Goal: Task Accomplishment & Management: Use online tool/utility

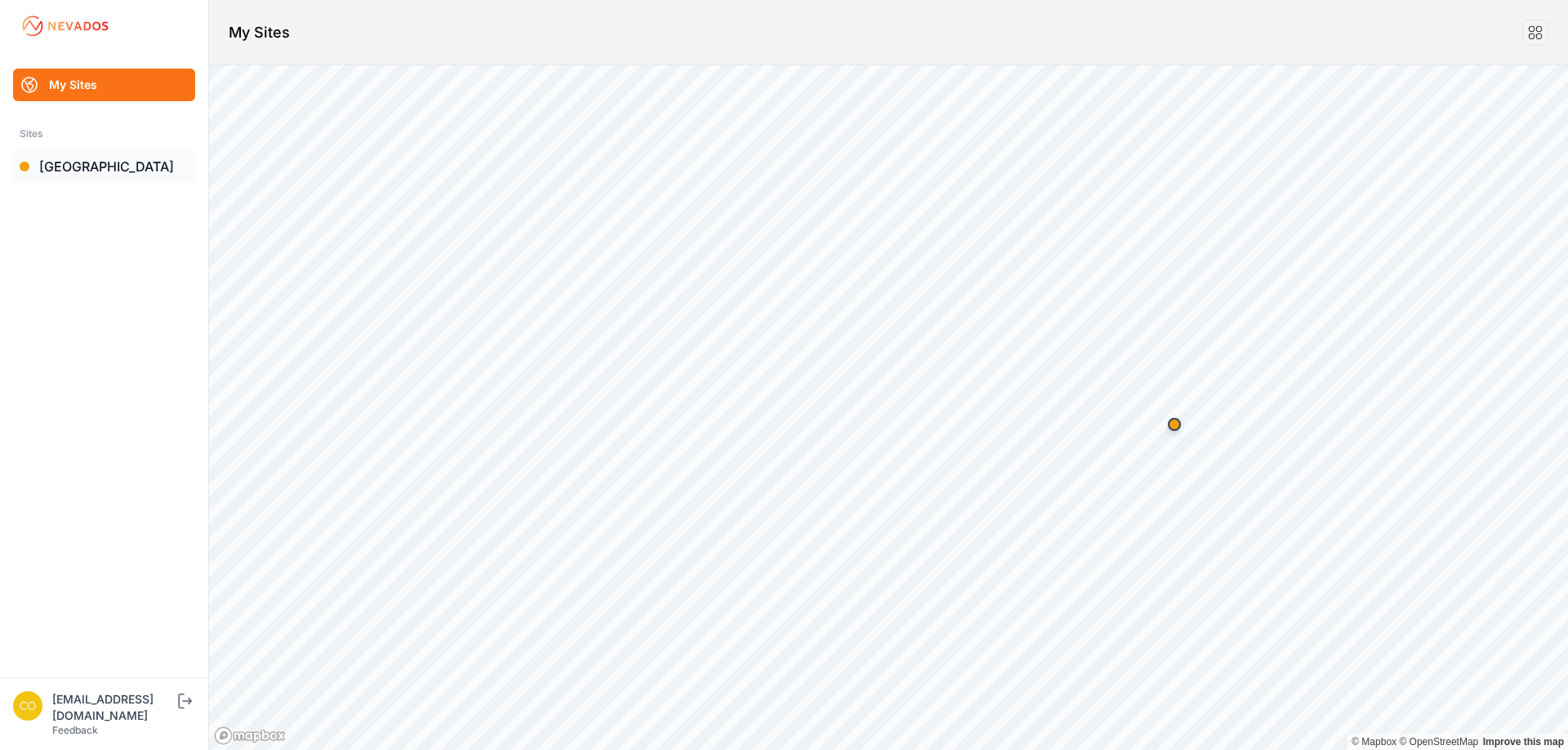
click at [104, 172] on link "[GEOGRAPHIC_DATA]" at bounding box center [104, 166] width 182 height 33
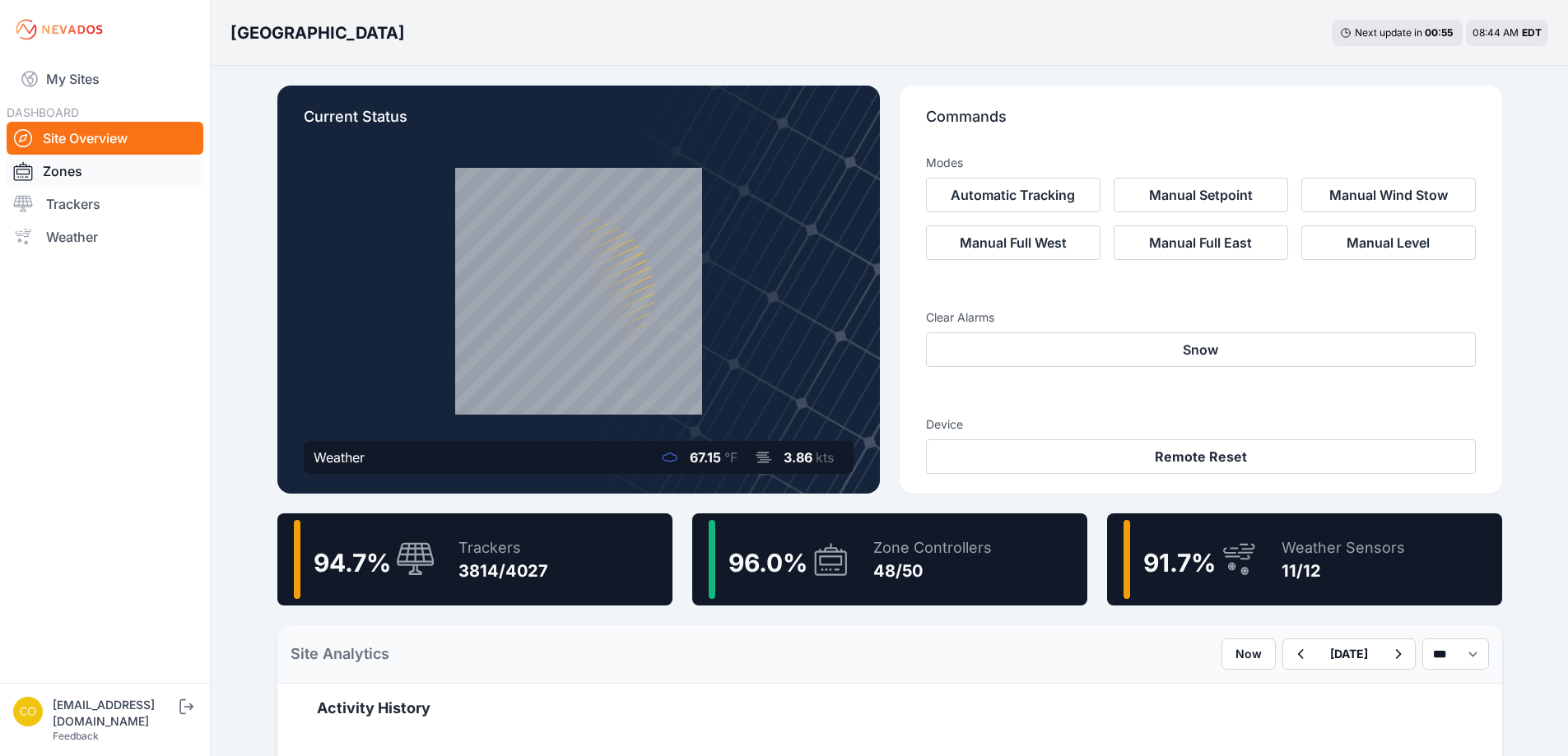
click at [80, 180] on link "Zones" at bounding box center [105, 171] width 196 height 33
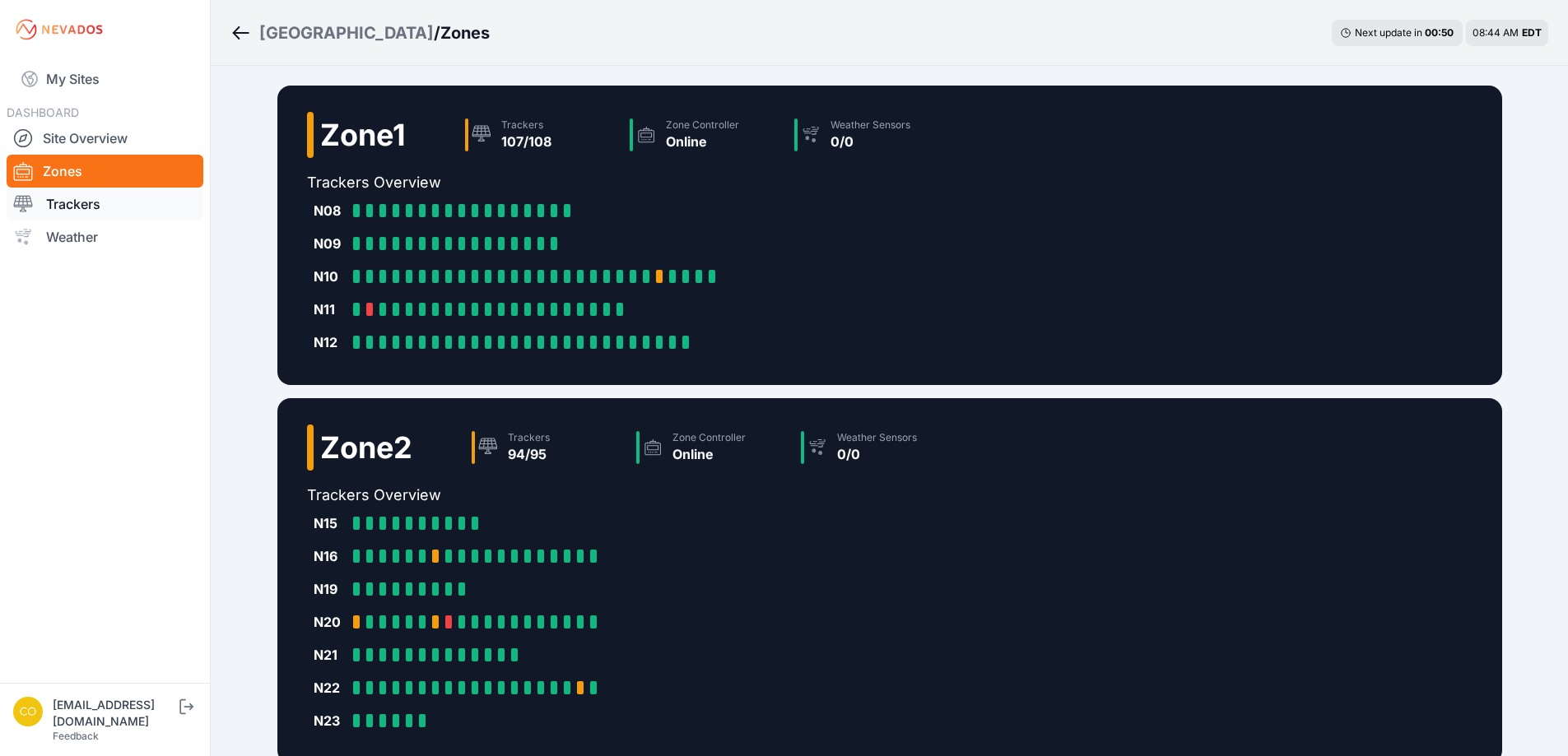
click at [64, 206] on link "Trackers" at bounding box center [105, 204] width 196 height 33
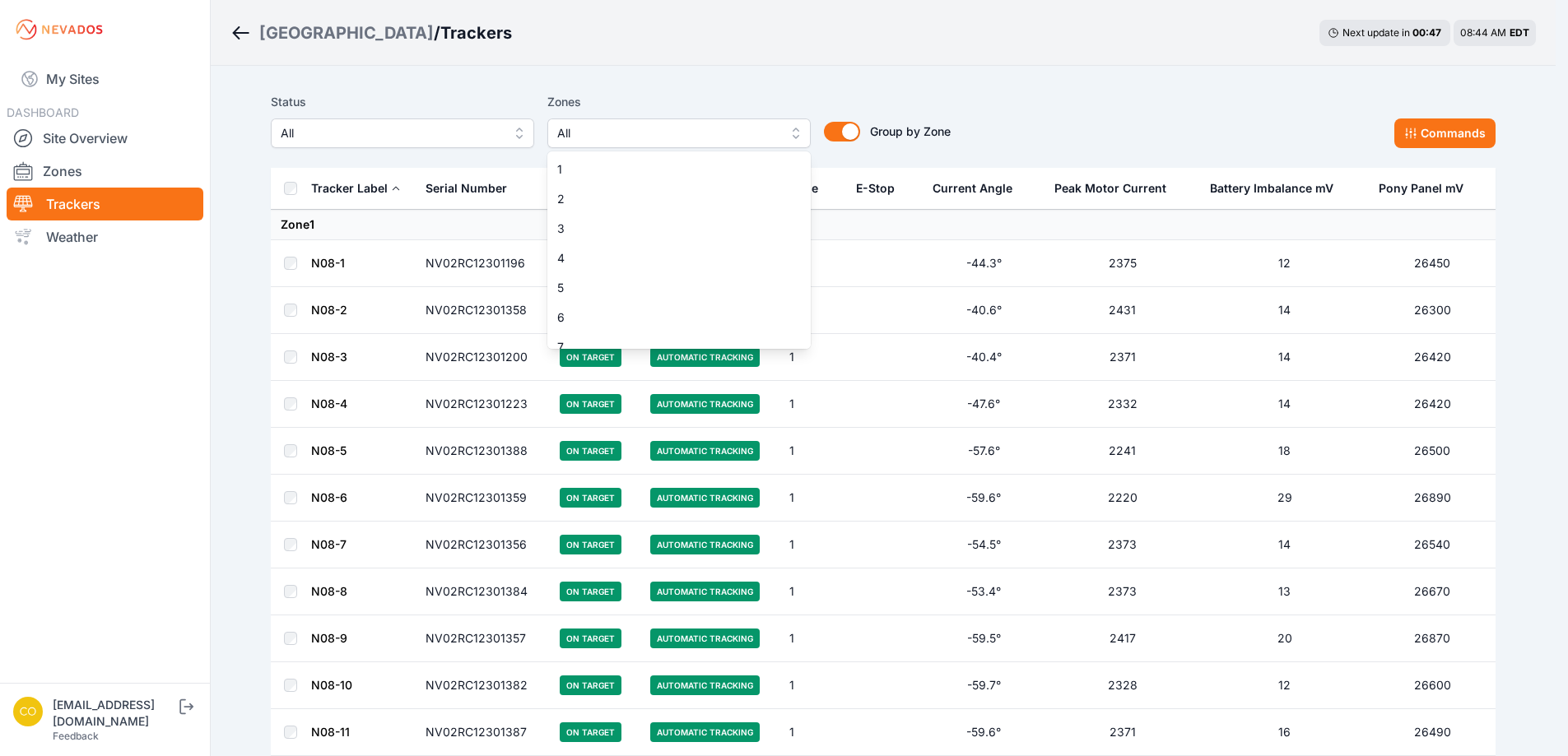
click at [714, 133] on span "All" at bounding box center [667, 133] width 221 height 20
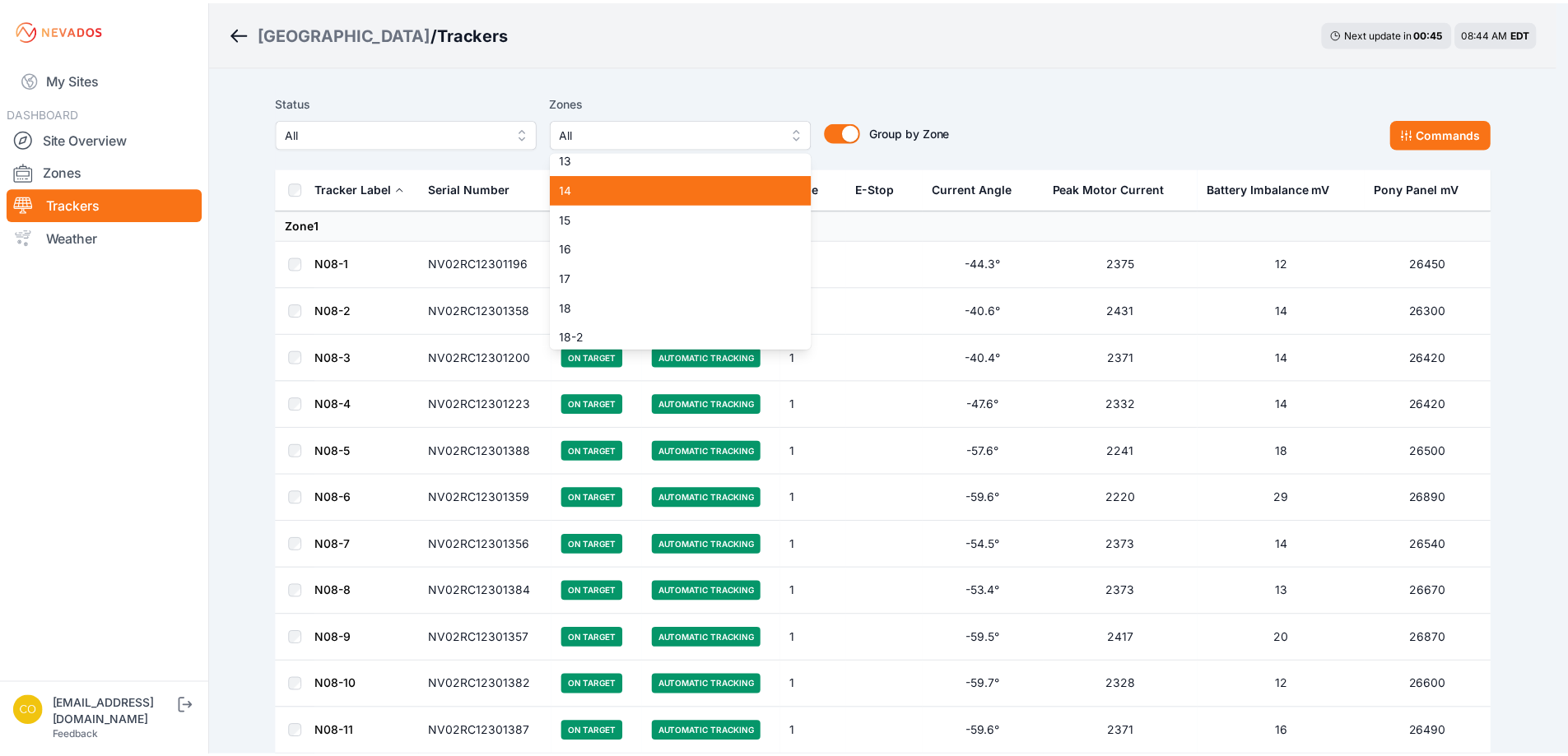
scroll to position [412, 0]
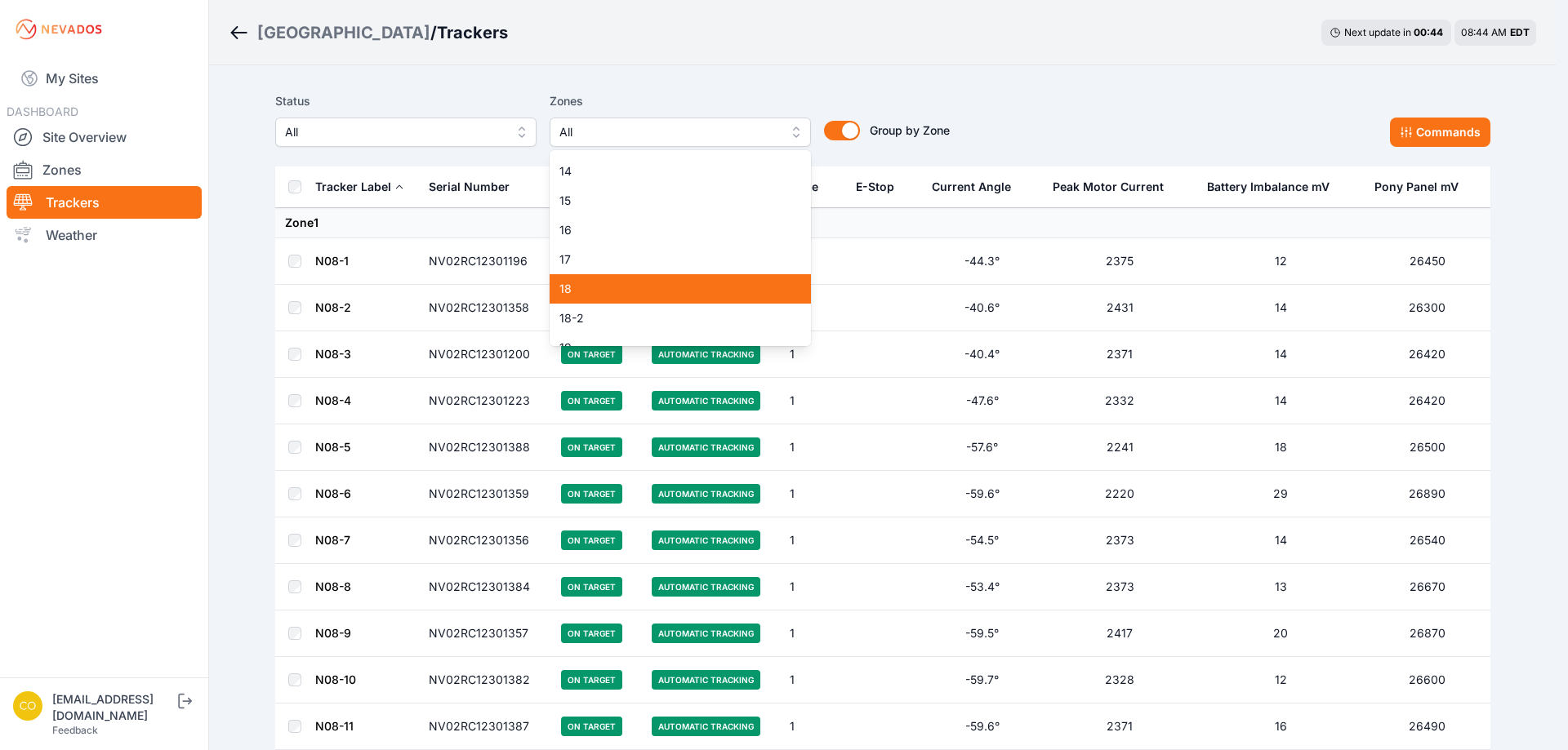
click at [598, 284] on span "18" at bounding box center [670, 288] width 222 height 16
click at [598, 315] on span "18-2" at bounding box center [670, 318] width 222 height 16
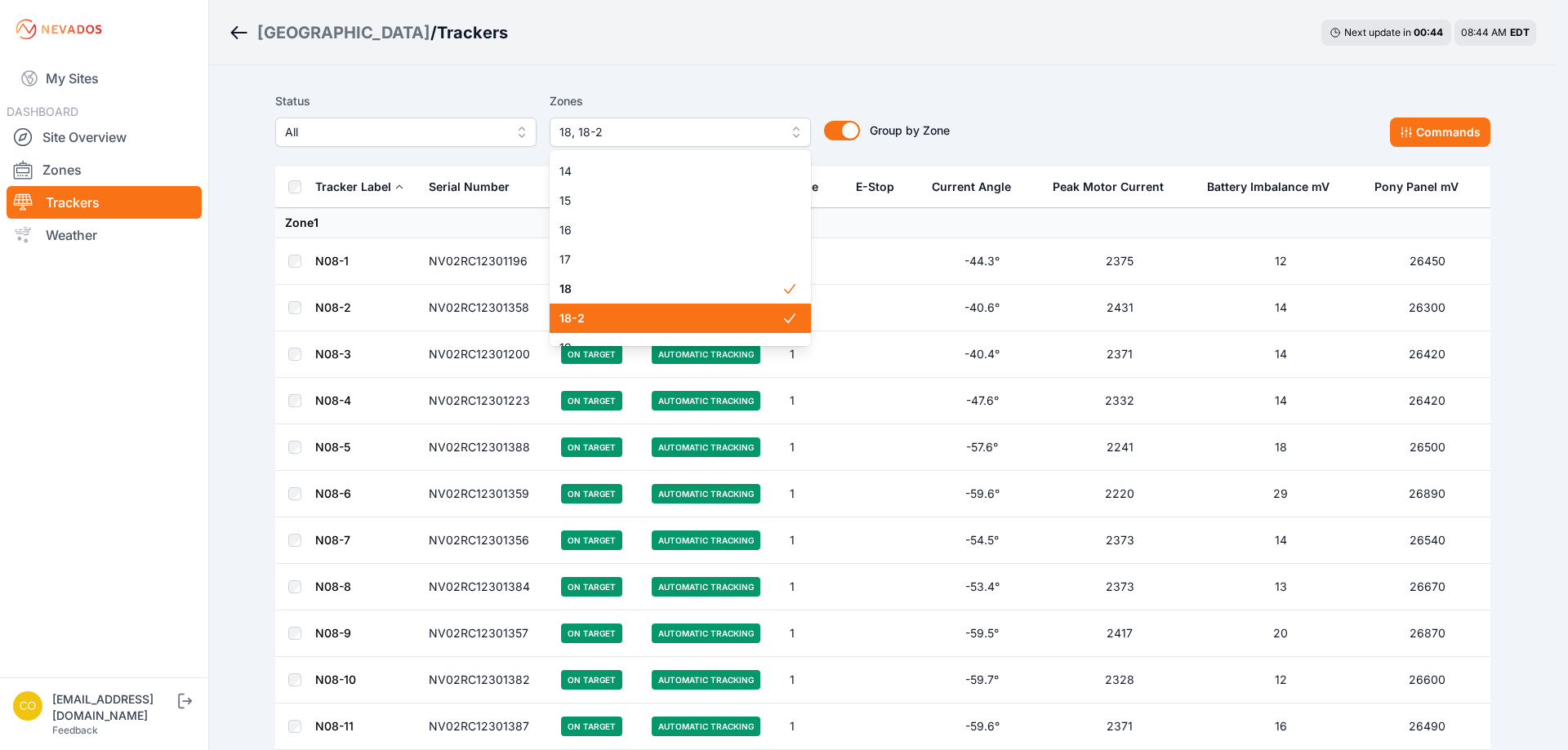
click at [1120, 134] on div "Status All Zones 18, 18-2 1 2 3 4 5 6 7 8 9 10 11 11-2 12 13 14 15 16 17 18 18-…" at bounding box center [883, 119] width 1215 height 56
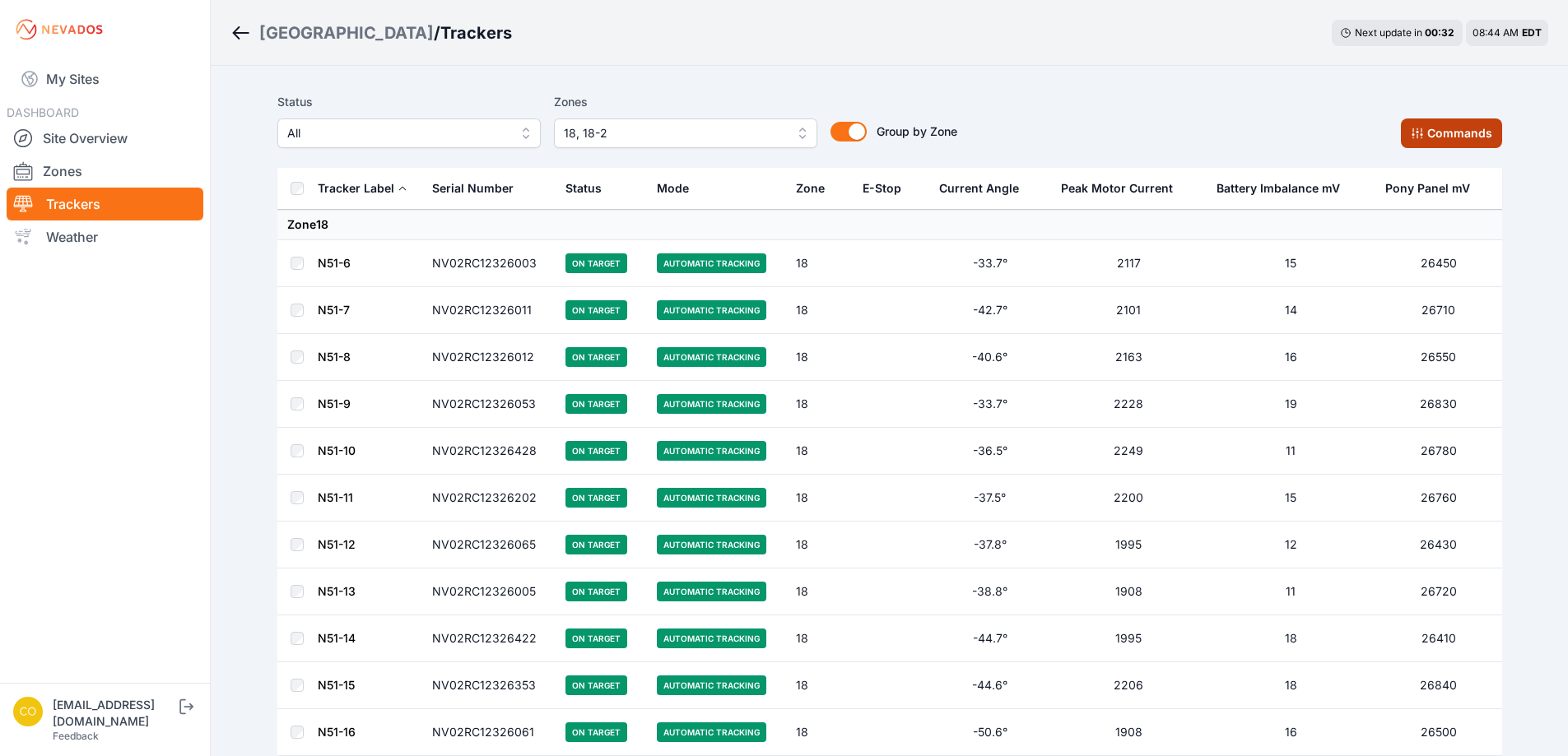
click at [1484, 139] on button "Commands" at bounding box center [1450, 133] width 101 height 29
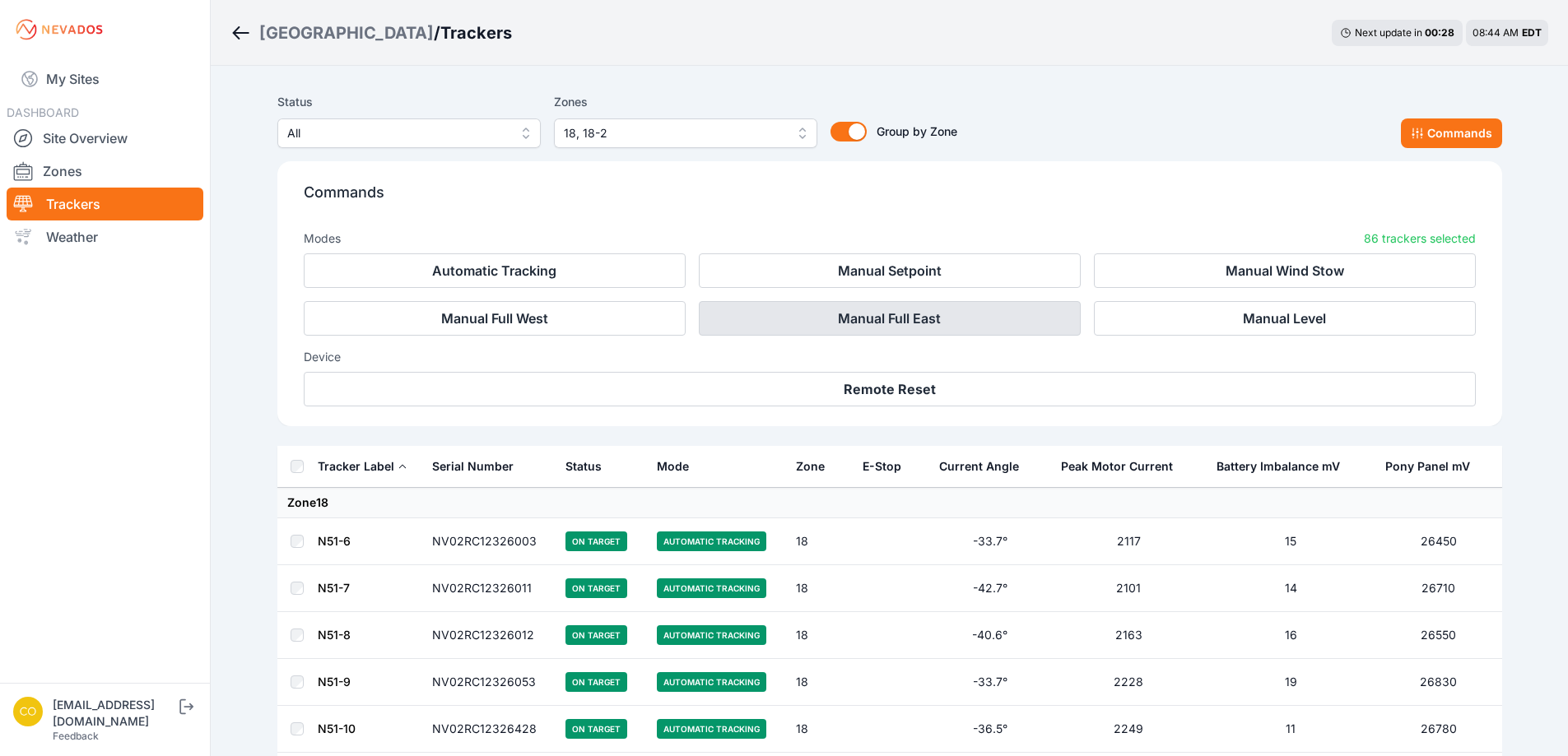
click at [942, 316] on button "Manual Full East" at bounding box center [890, 318] width 382 height 35
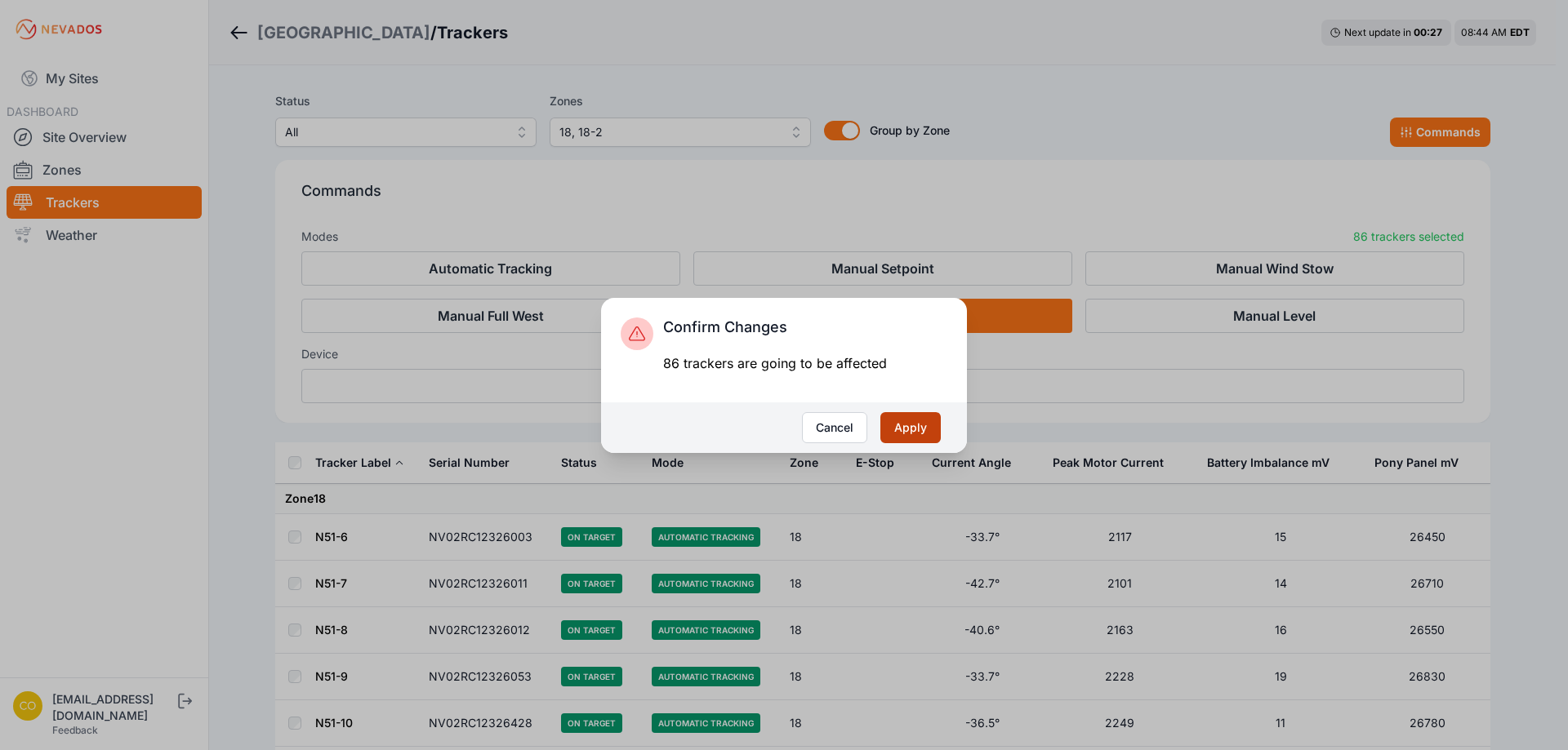
click at [922, 436] on button "Apply" at bounding box center [911, 428] width 60 height 31
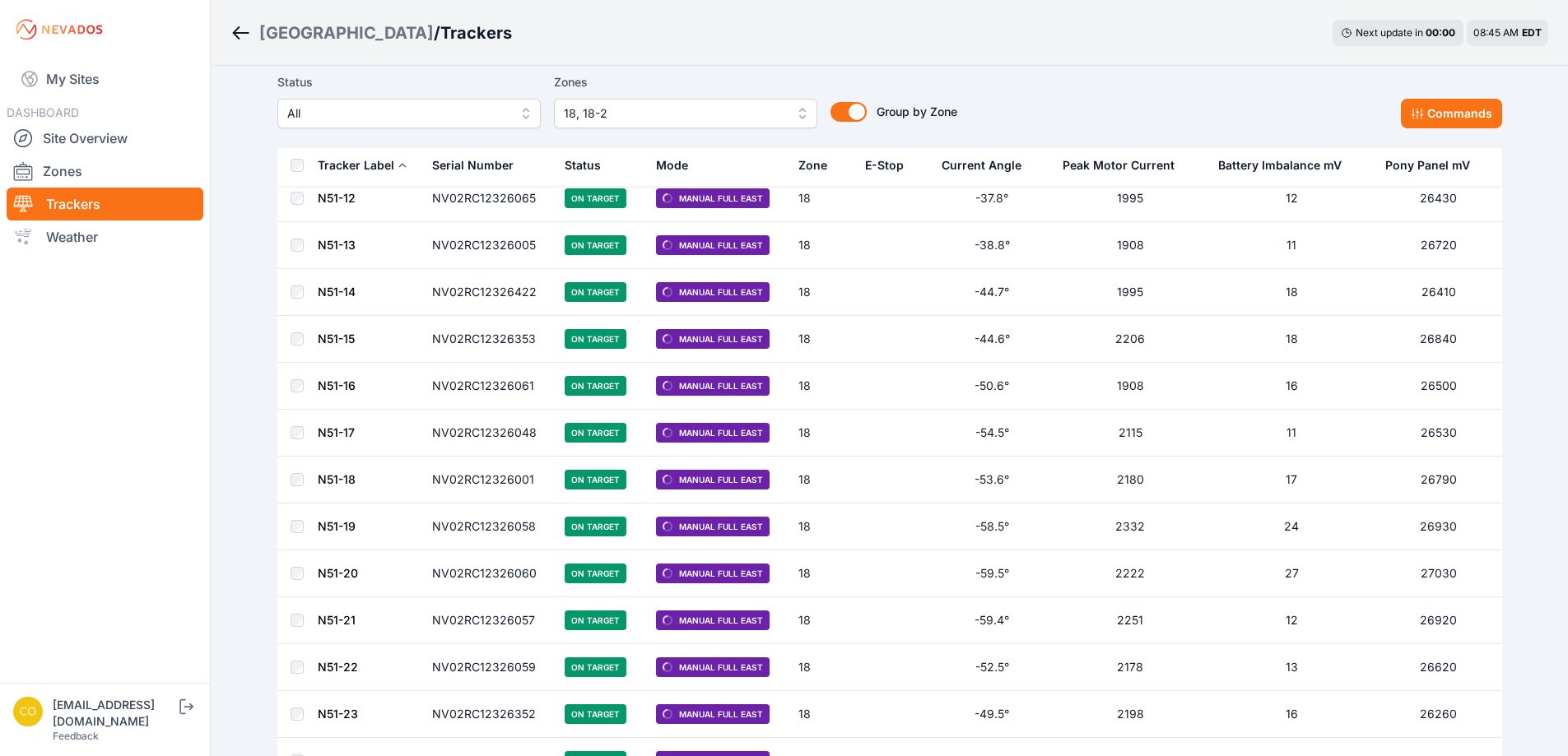
scroll to position [340, 0]
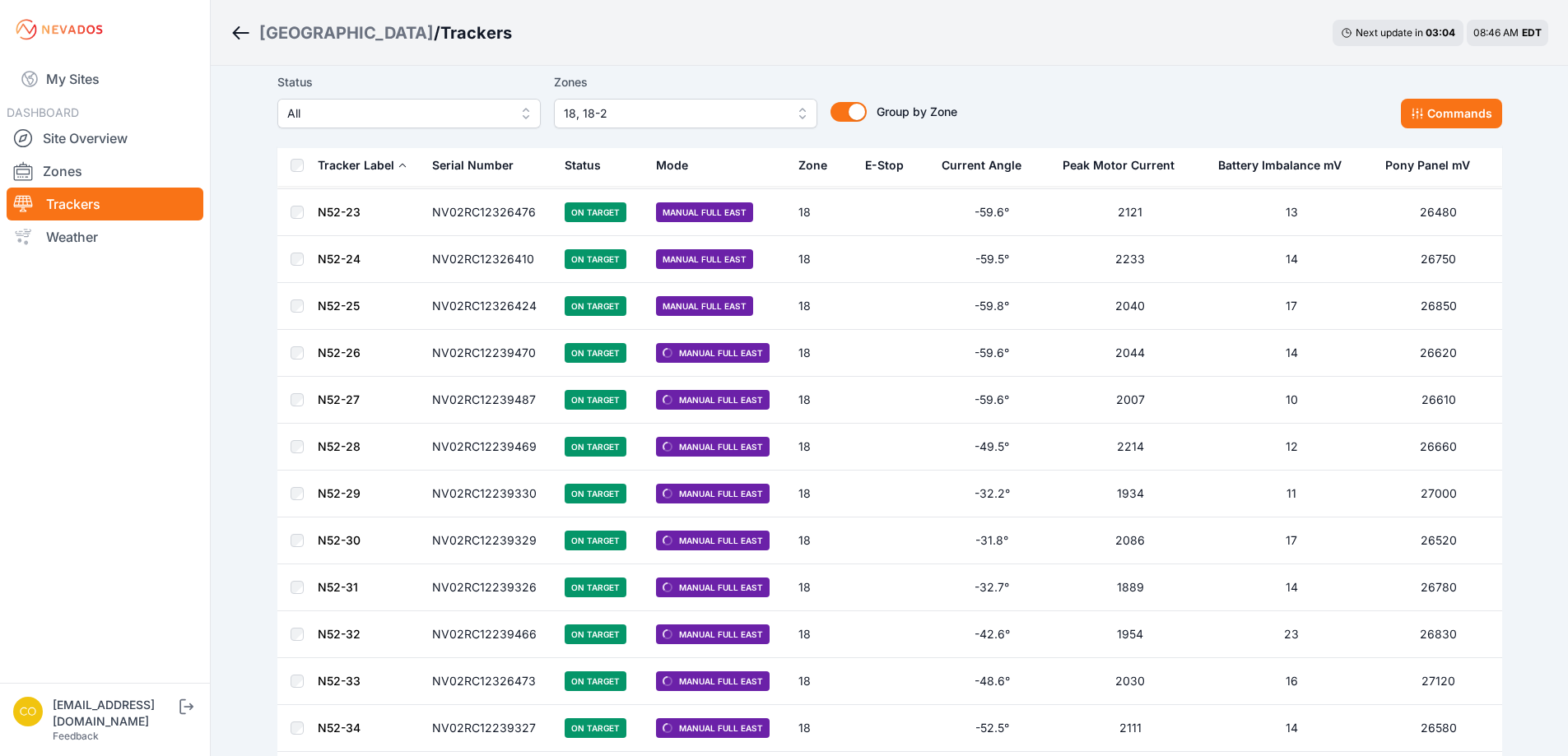
scroll to position [1822, 0]
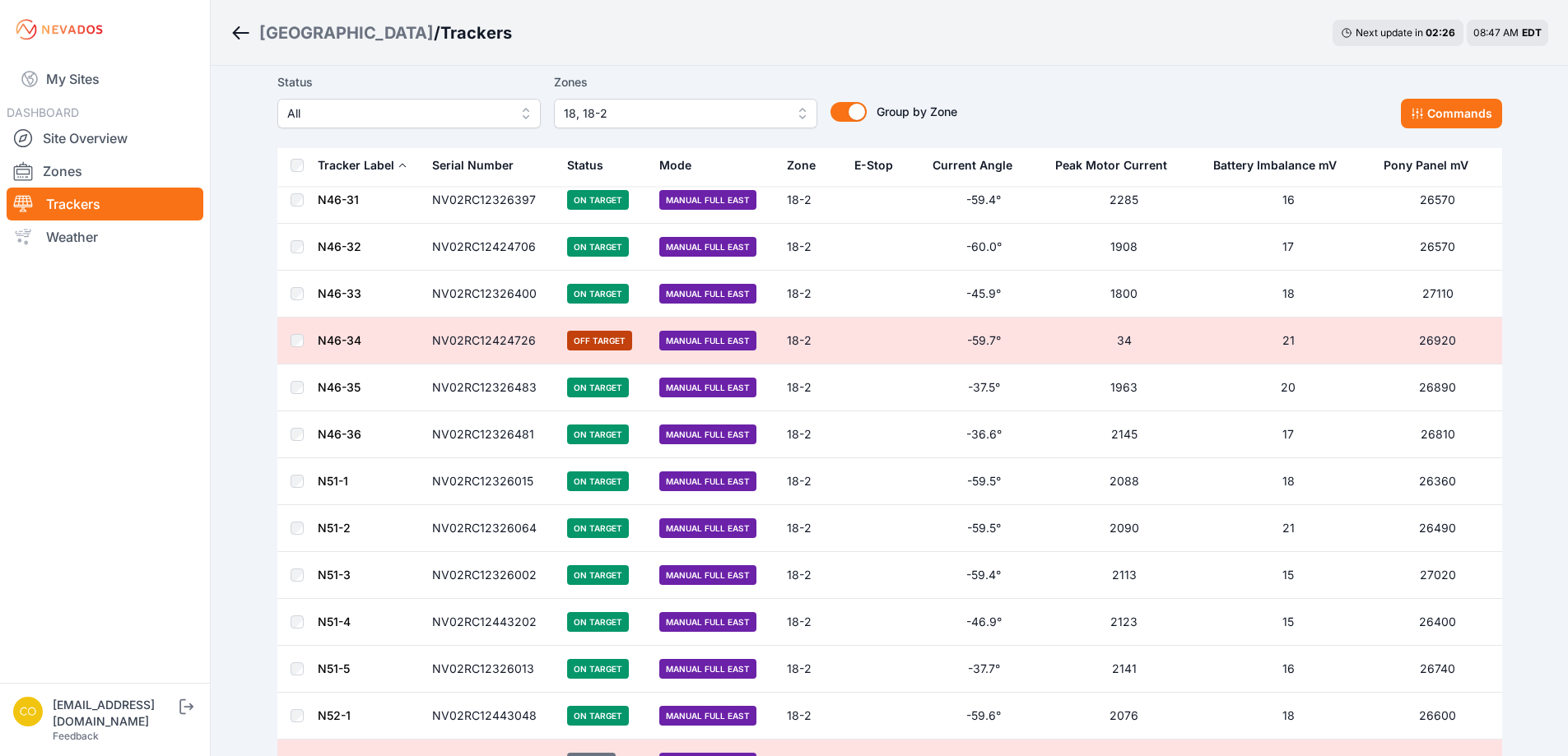
scroll to position [2963, 0]
